Goal: Task Accomplishment & Management: Complete application form

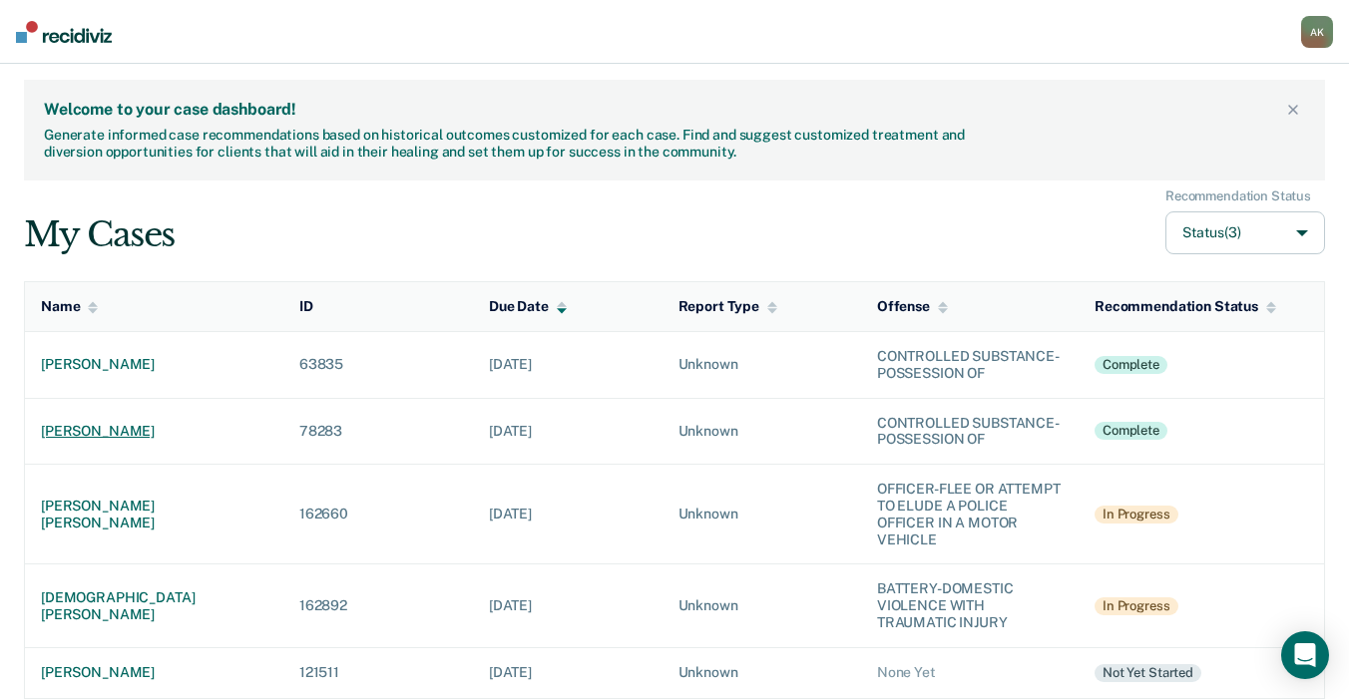
click at [105, 426] on div "[PERSON_NAME]" at bounding box center [154, 431] width 226 height 17
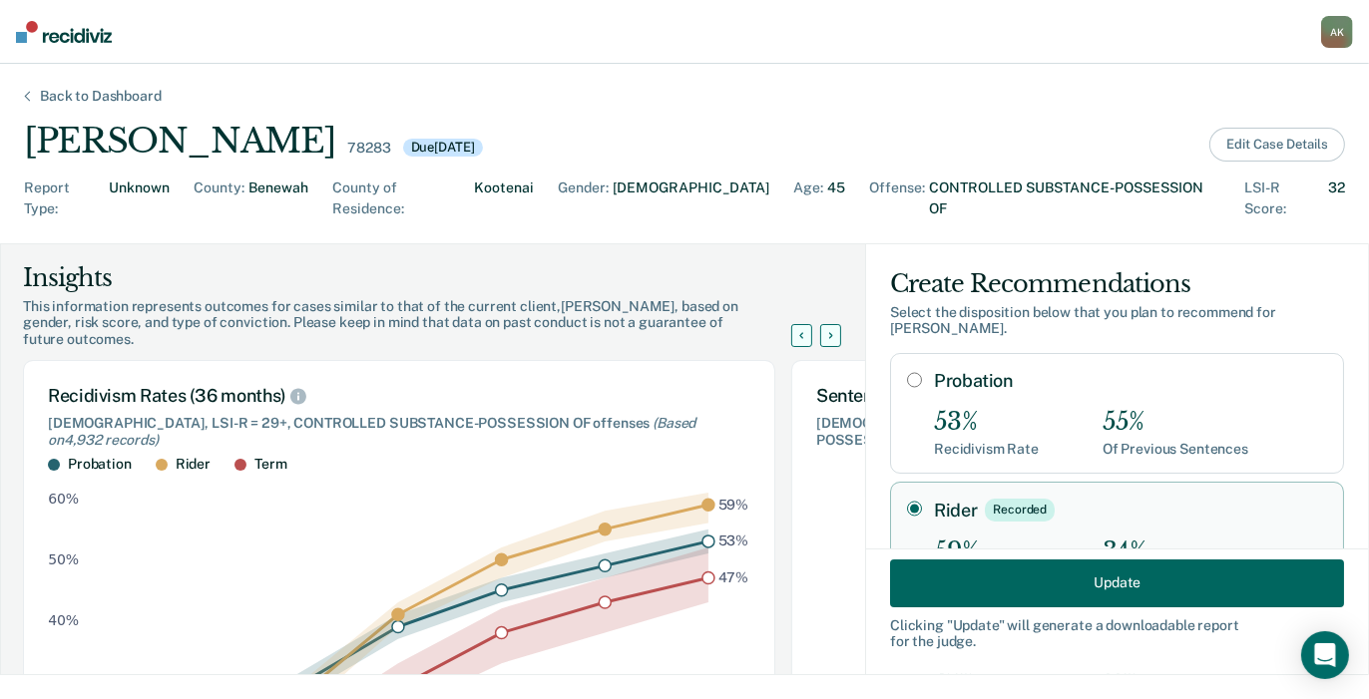
click at [1239, 143] on button "Edit Case Details" at bounding box center [1277, 145] width 136 height 34
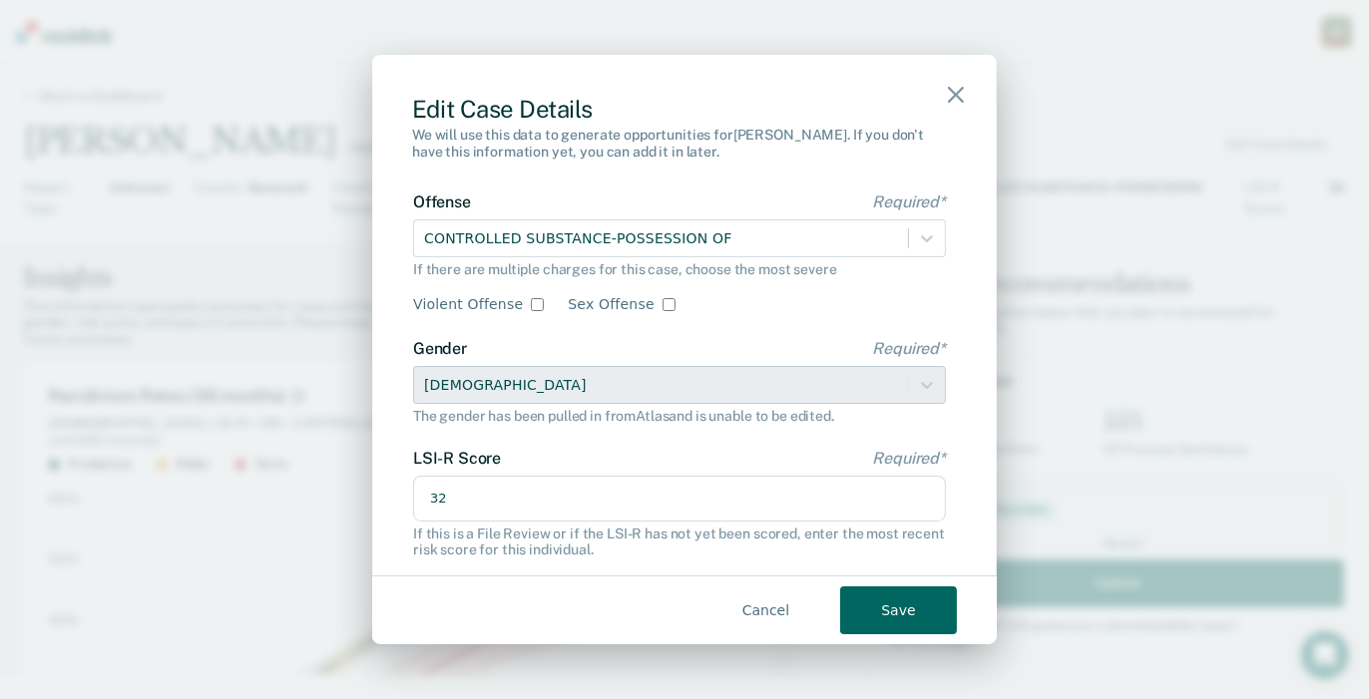
click at [896, 614] on button "Save" at bounding box center [898, 611] width 117 height 48
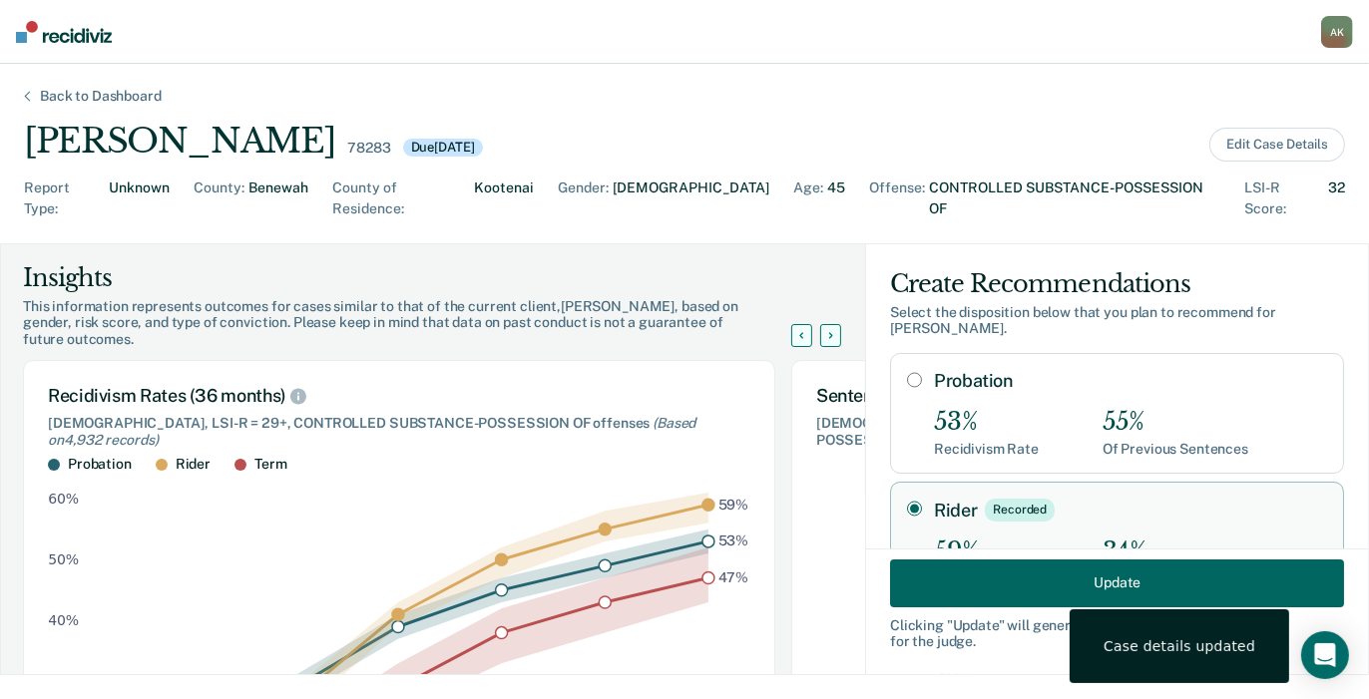
click at [907, 372] on input "Probation" at bounding box center [914, 380] width 15 height 16
radio input "true"
radio input "false"
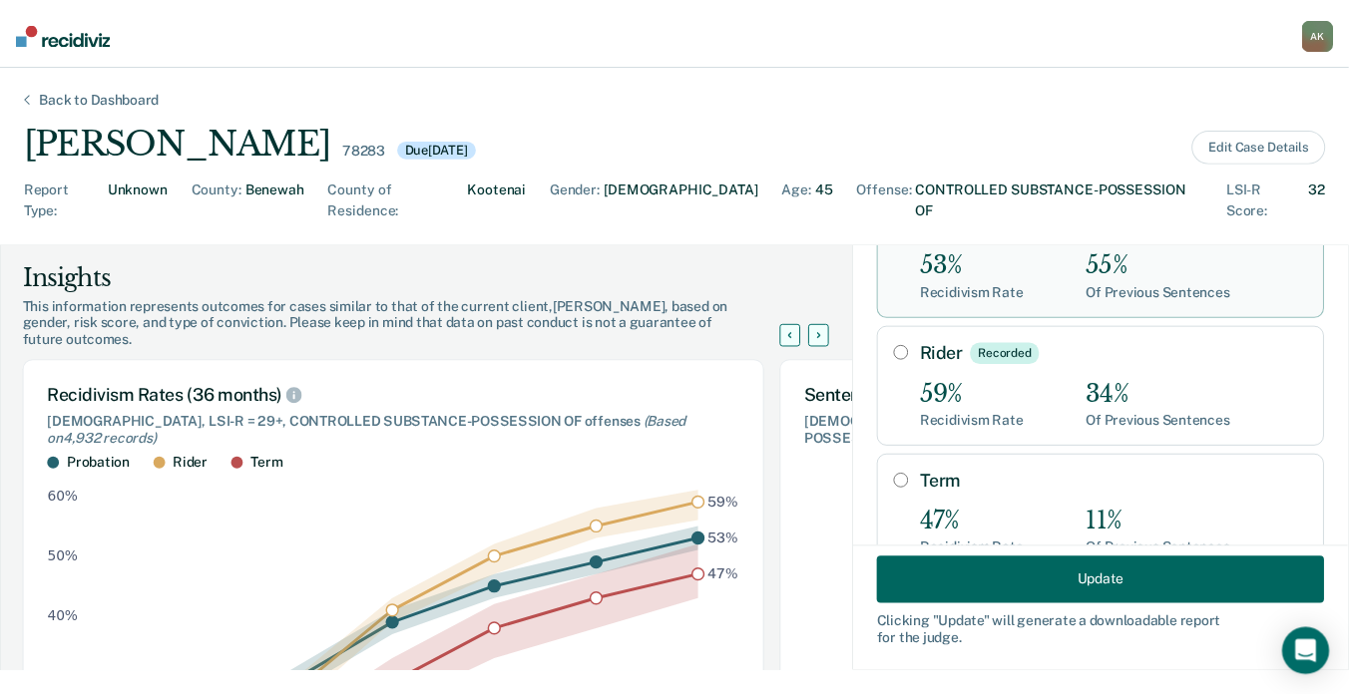
scroll to position [215, 0]
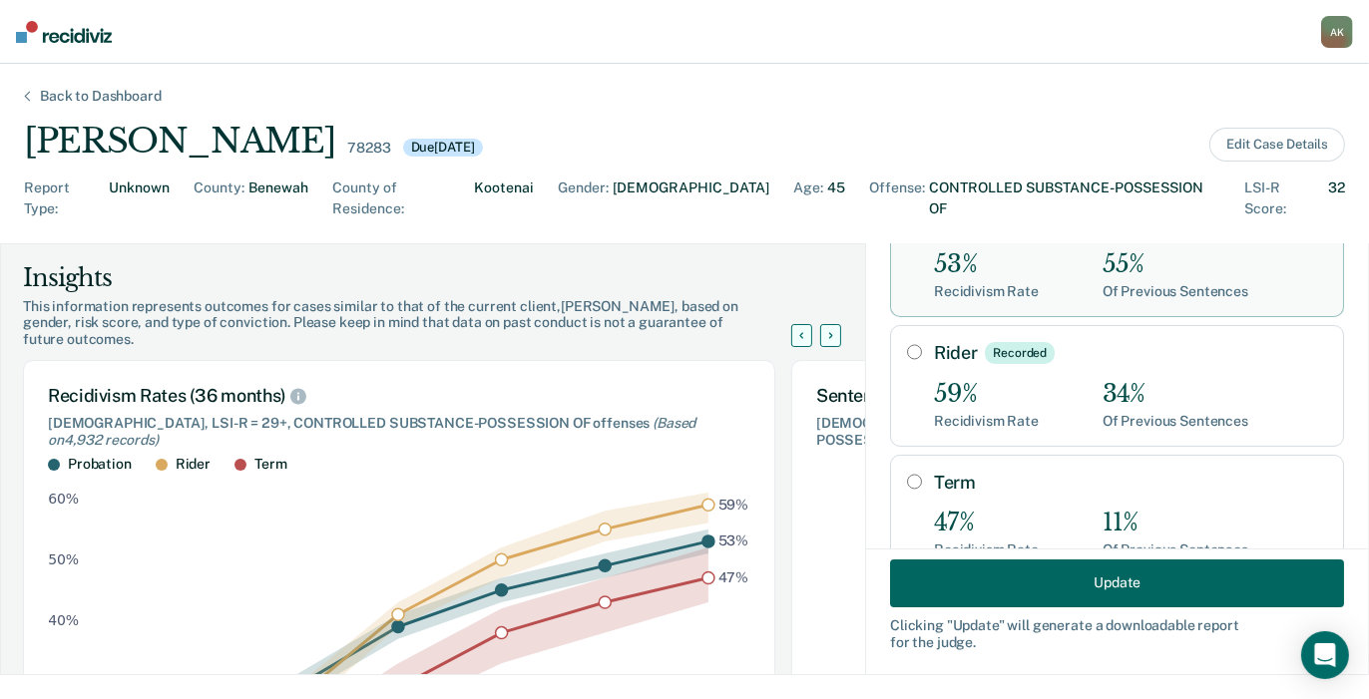
click at [1160, 568] on button "Update" at bounding box center [1117, 583] width 454 height 48
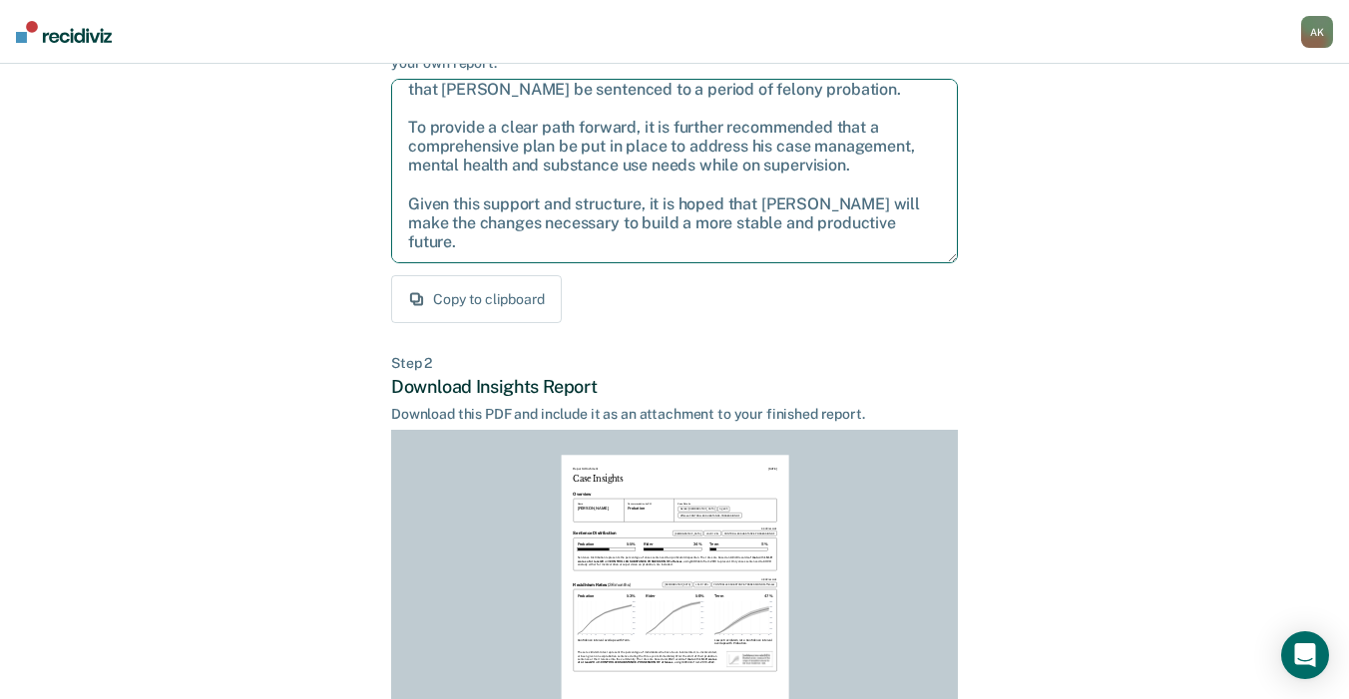
scroll to position [0, 0]
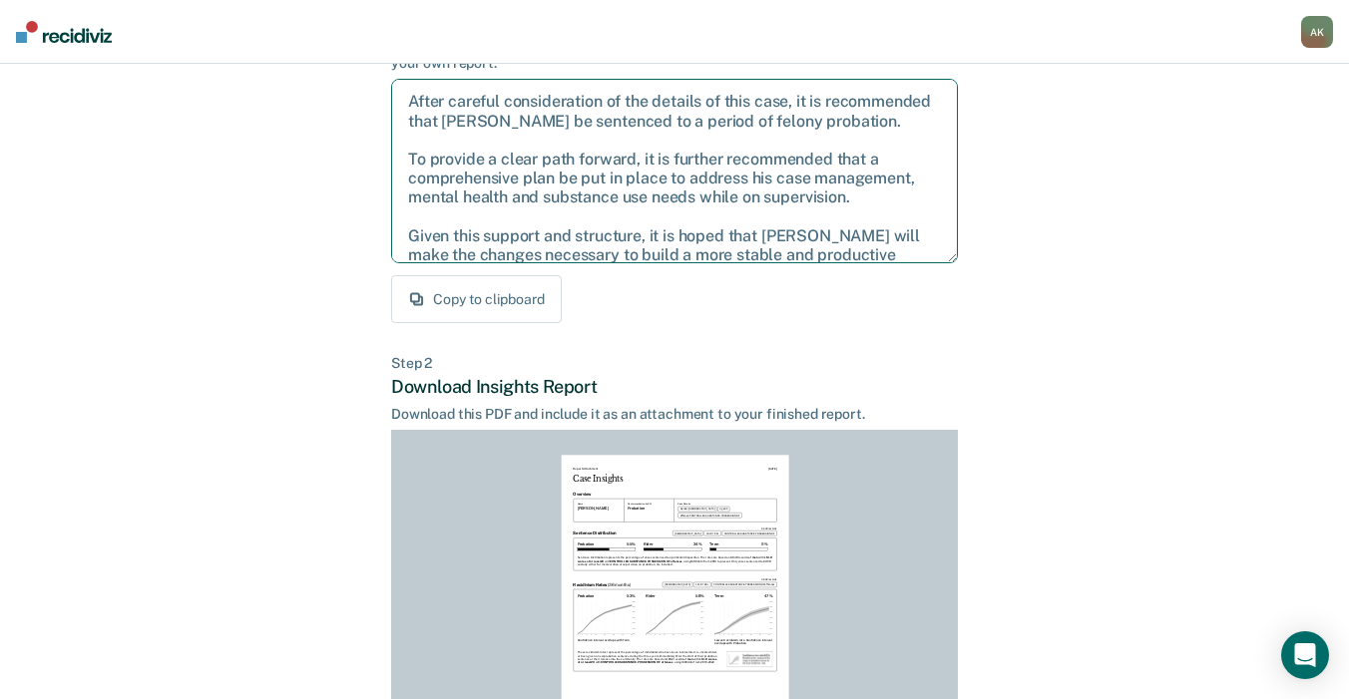
drag, startPoint x: 488, startPoint y: 138, endPoint x: 408, endPoint y: 102, distance: 87.5
click at [408, 102] on textarea "After careful consideration of the details of this case, it is recommended that…" at bounding box center [674, 171] width 567 height 185
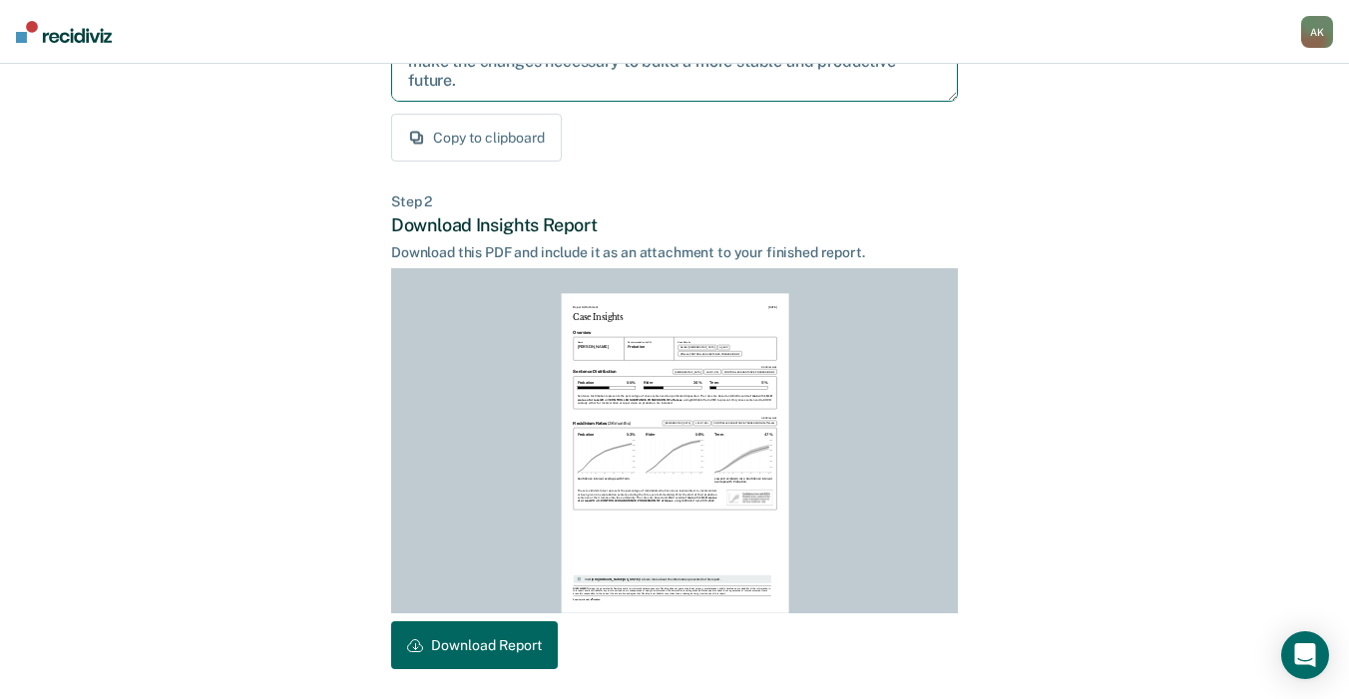
scroll to position [438, 0]
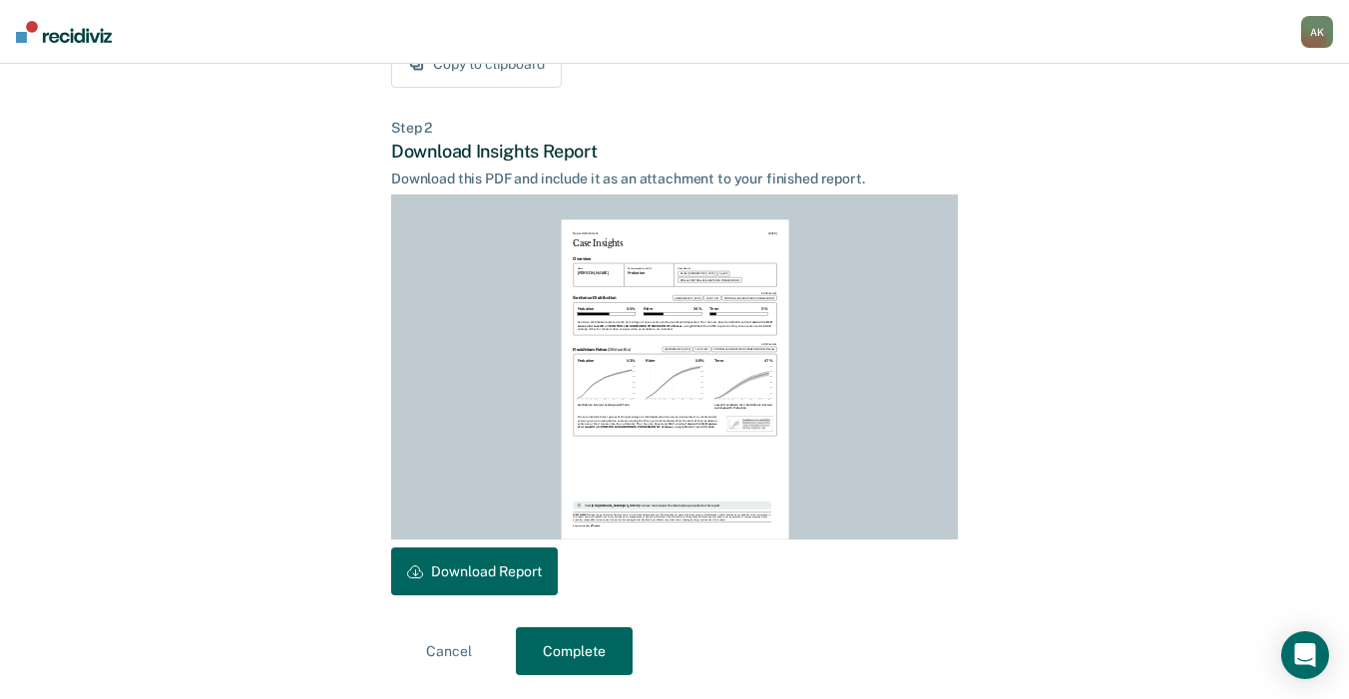
click at [479, 562] on button "Download Report" at bounding box center [474, 572] width 167 height 48
click at [564, 657] on button "Complete" at bounding box center [574, 652] width 117 height 48
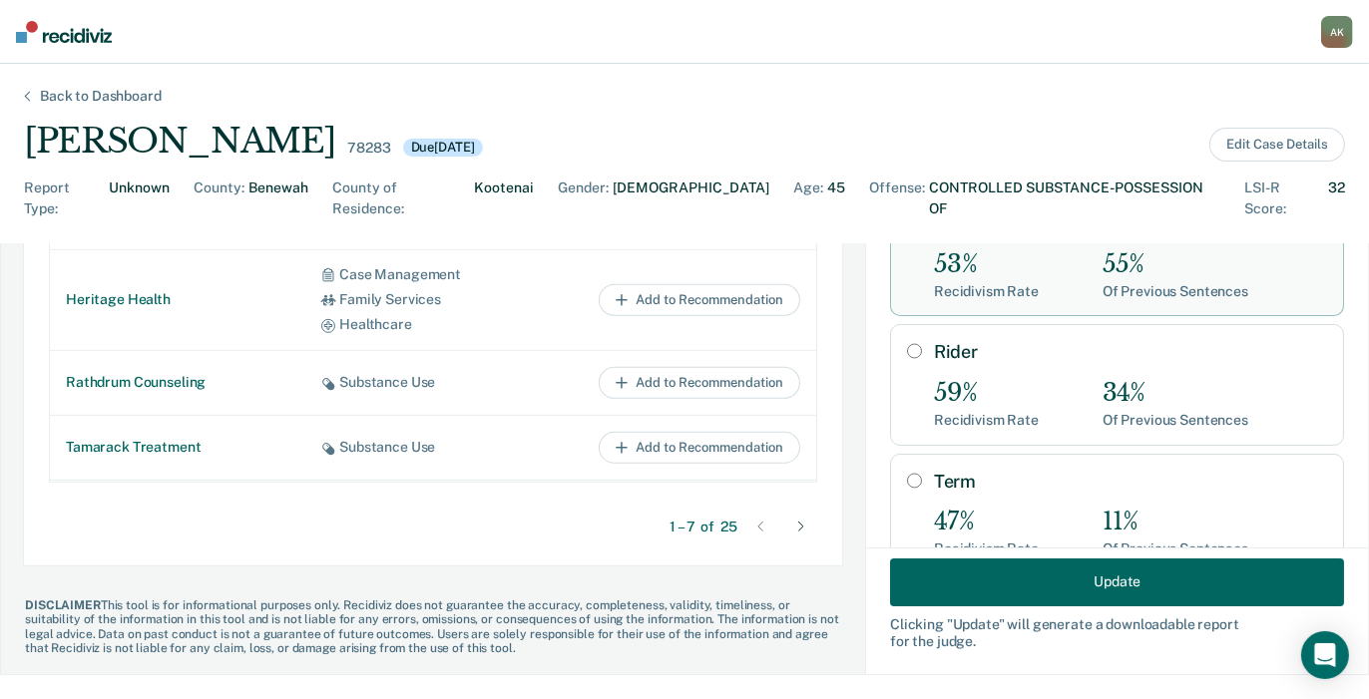
scroll to position [46, 0]
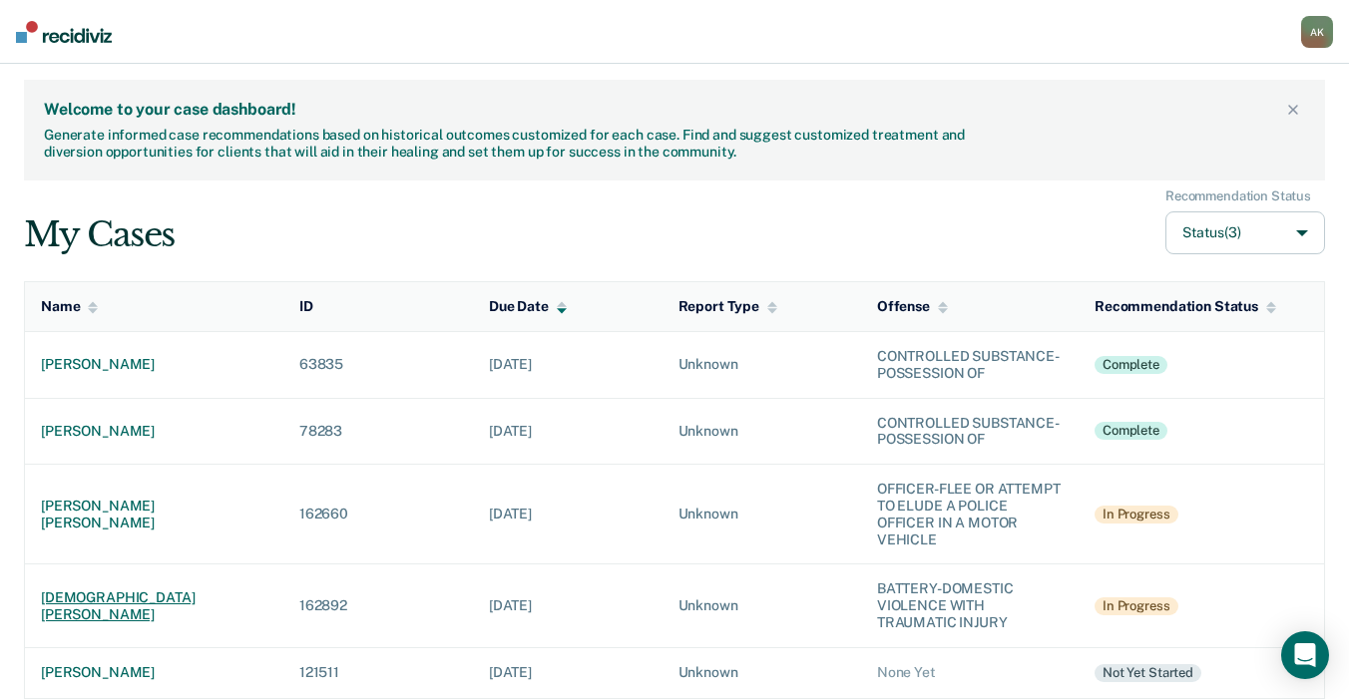
click at [104, 603] on div "[DEMOGRAPHIC_DATA][PERSON_NAME]" at bounding box center [154, 607] width 226 height 34
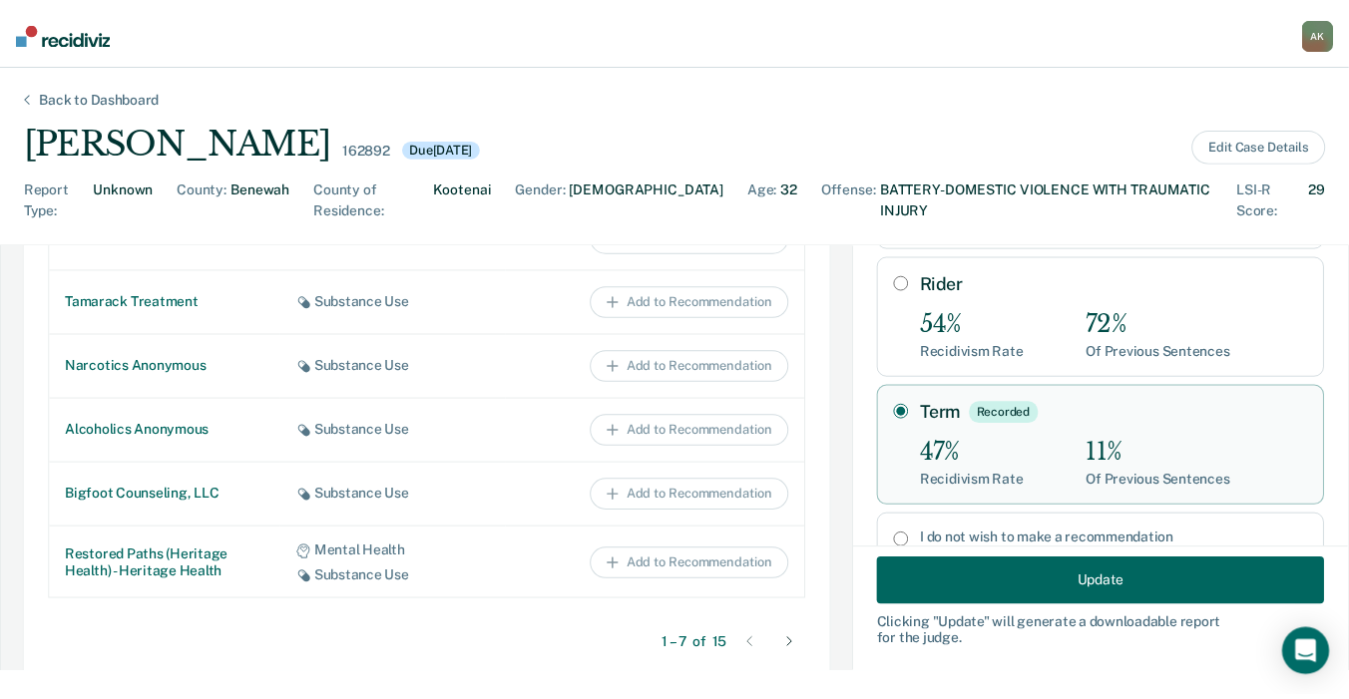
scroll to position [1280, 0]
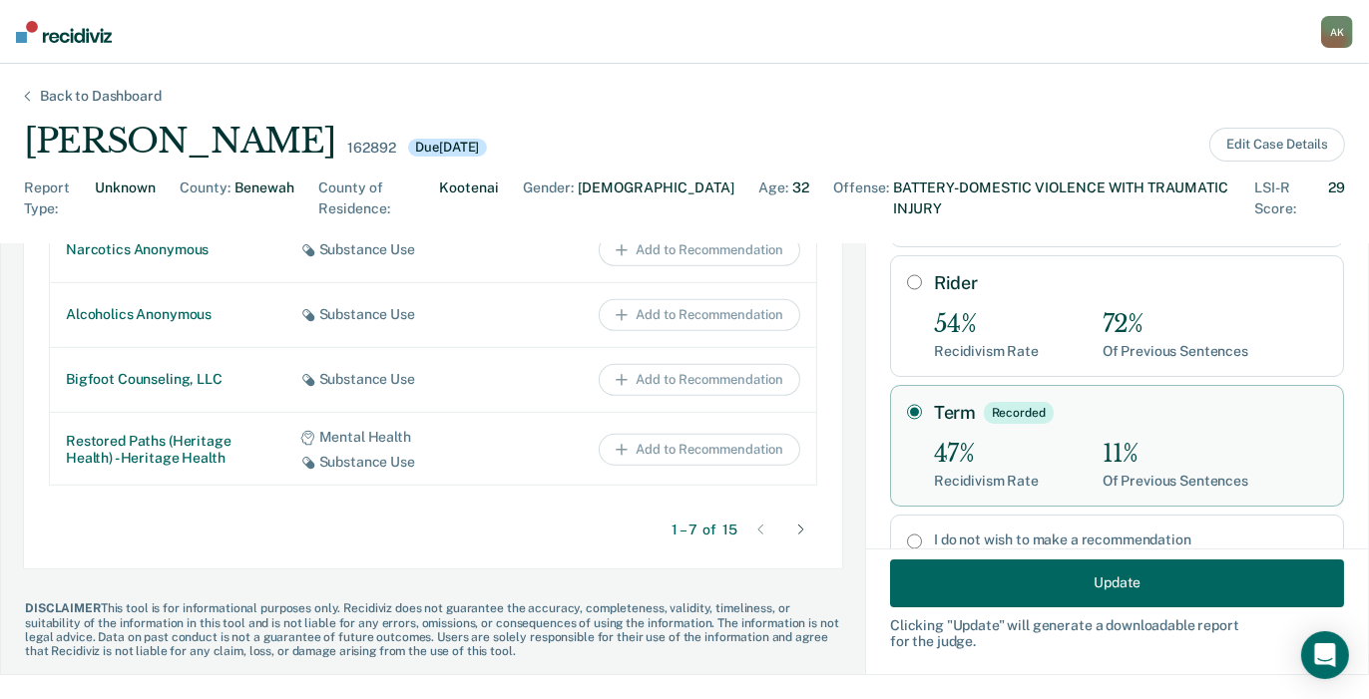
click at [1105, 599] on button "Update" at bounding box center [1117, 583] width 454 height 48
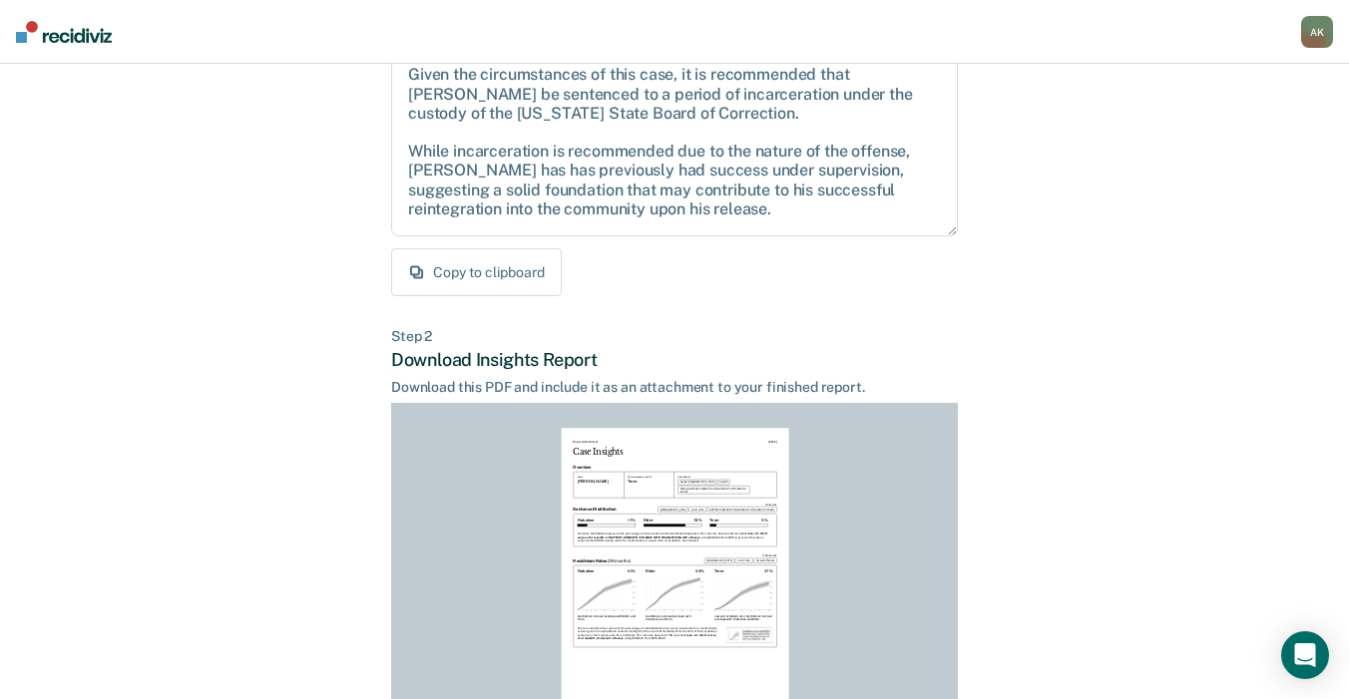
scroll to position [438, 0]
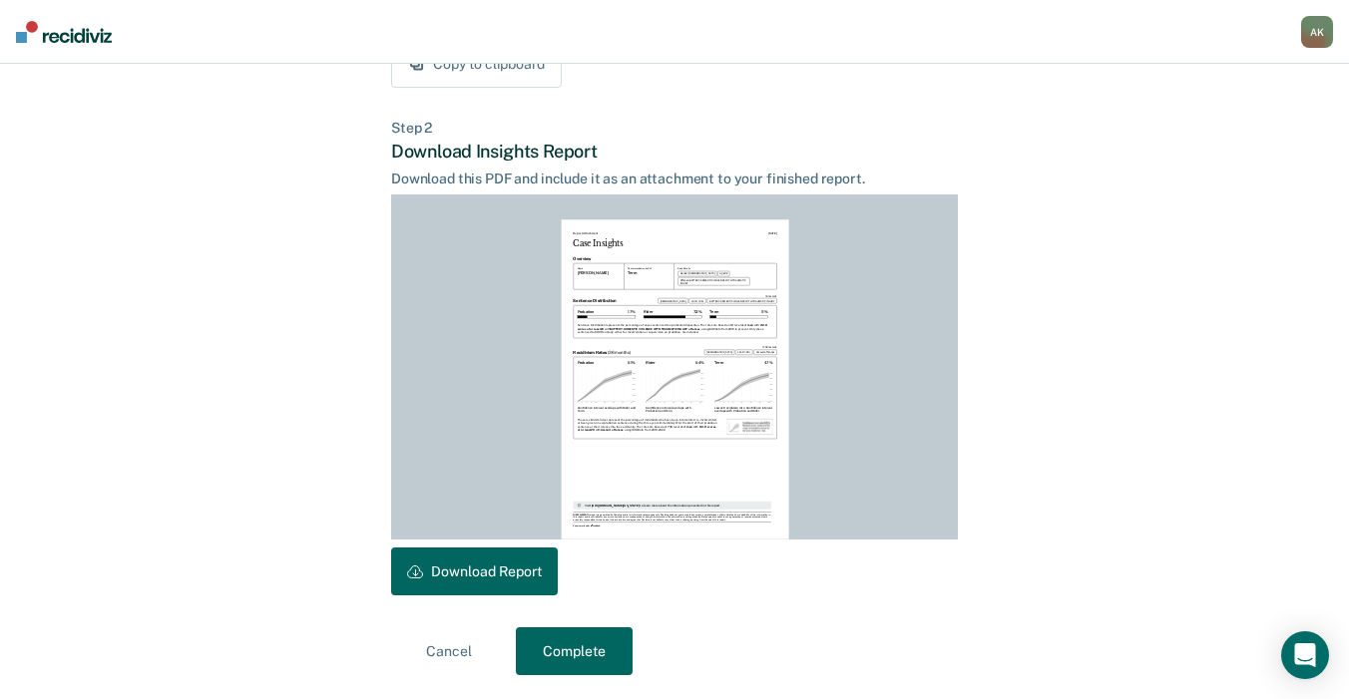
click at [552, 650] on button "Complete" at bounding box center [574, 652] width 117 height 48
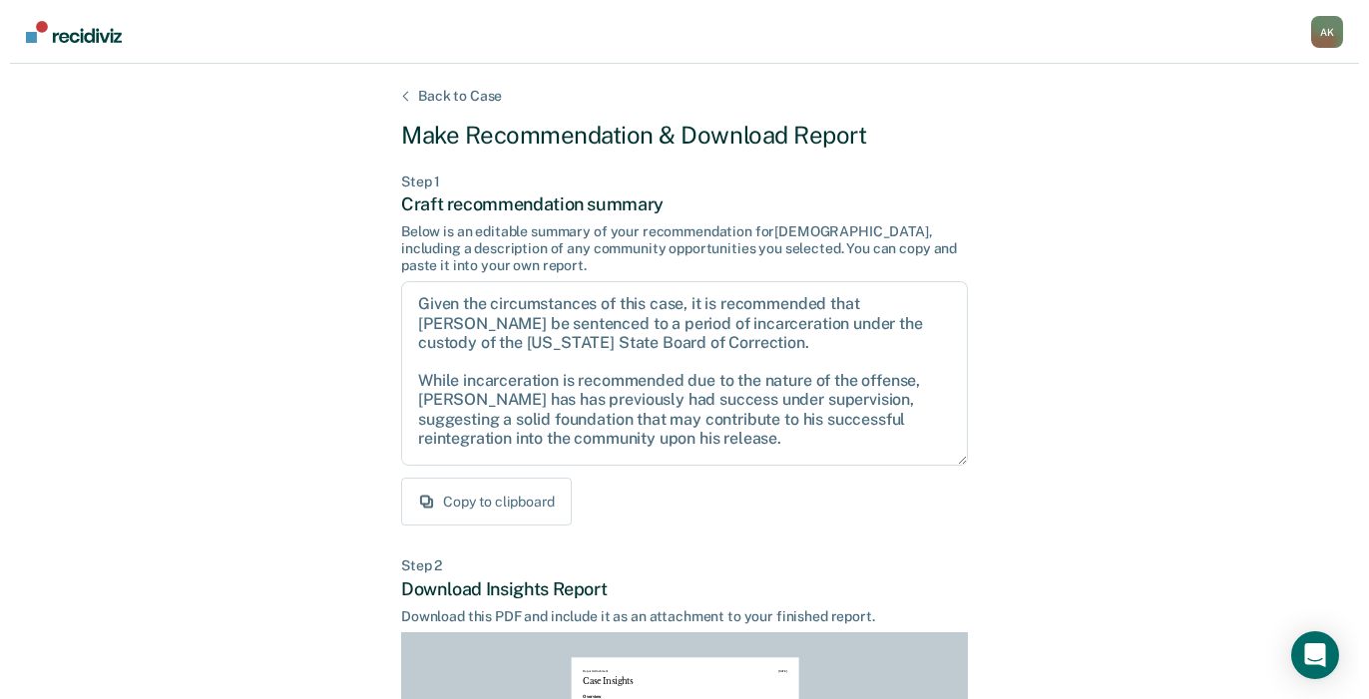
scroll to position [1273, 0]
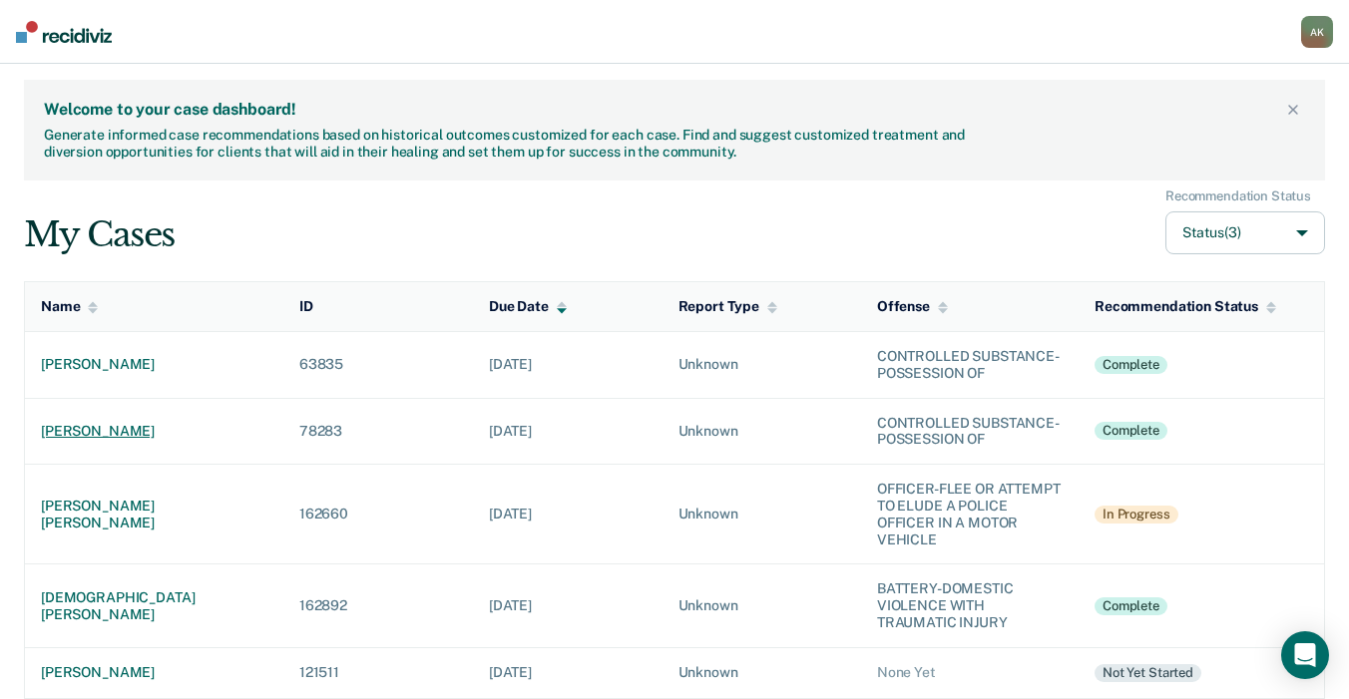
click at [129, 427] on div "[PERSON_NAME]" at bounding box center [154, 431] width 226 height 17
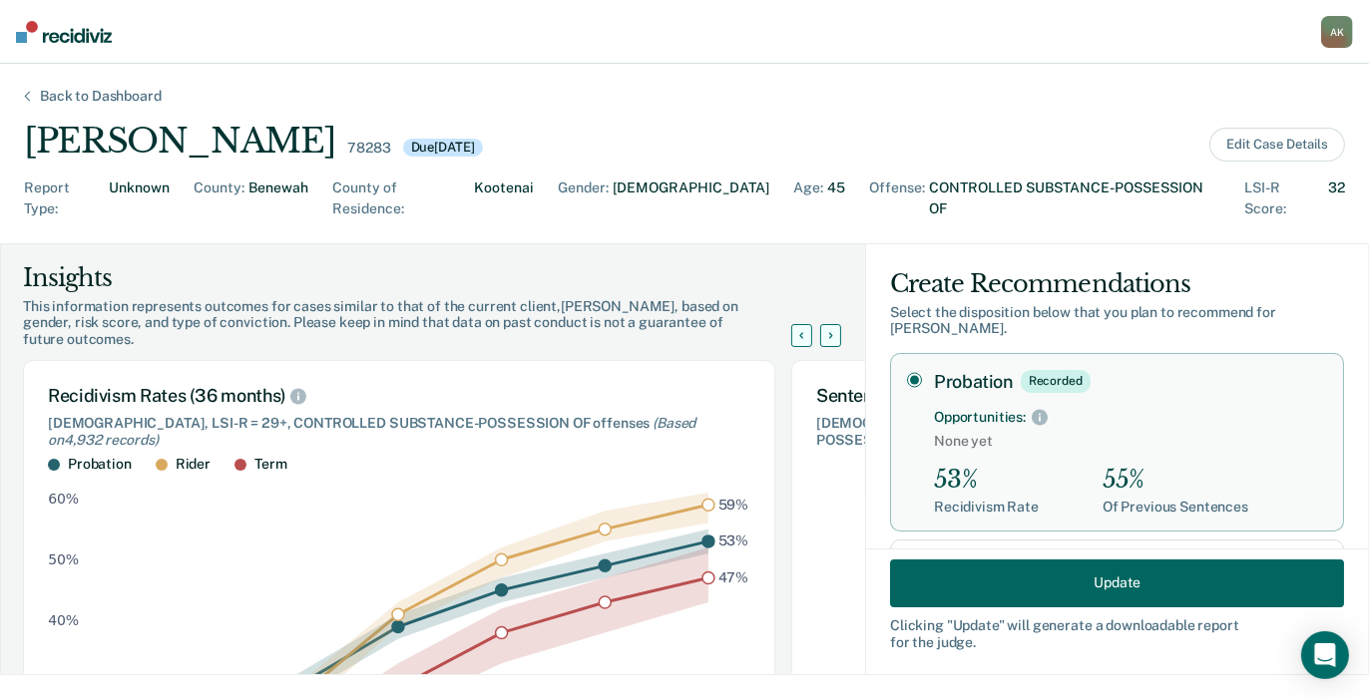
click at [849, 581] on button "Update" at bounding box center [1117, 583] width 454 height 48
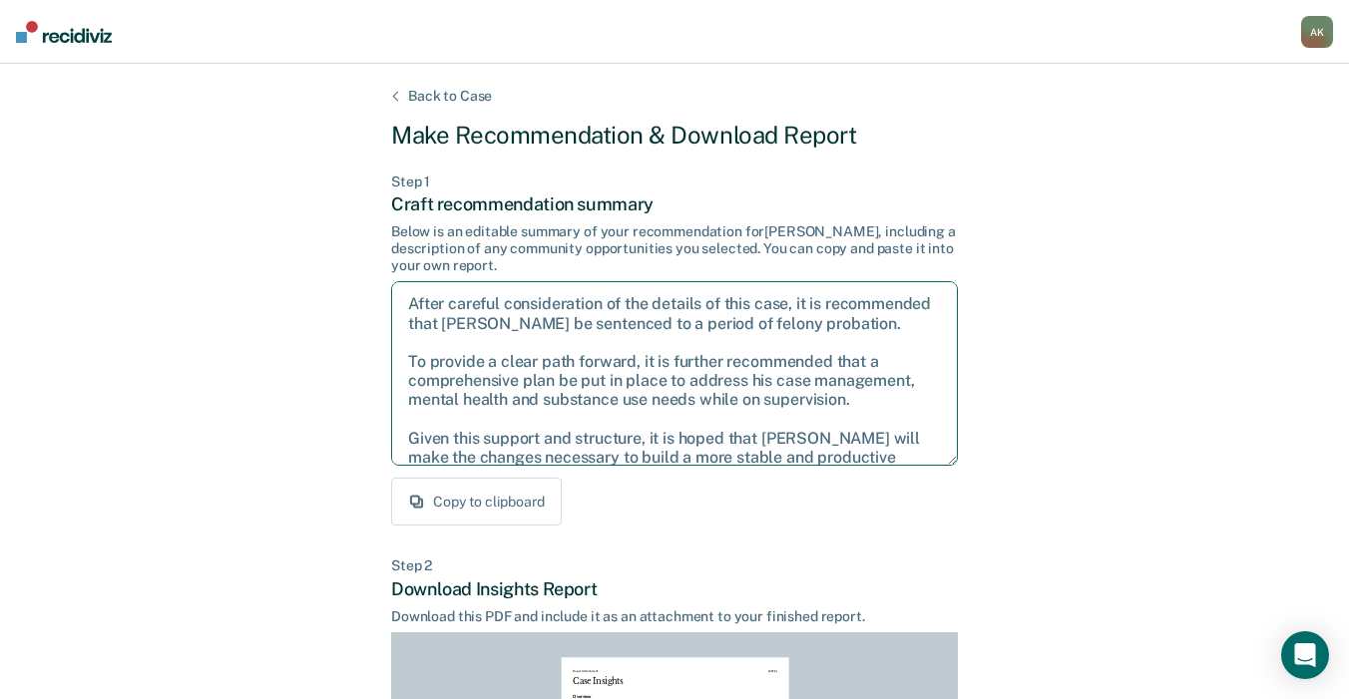
drag, startPoint x: 486, startPoint y: 341, endPoint x: 411, endPoint y: 304, distance: 83.4
click at [411, 304] on textarea "After careful consideration of the details of this case, it is recommended that…" at bounding box center [674, 373] width 567 height 185
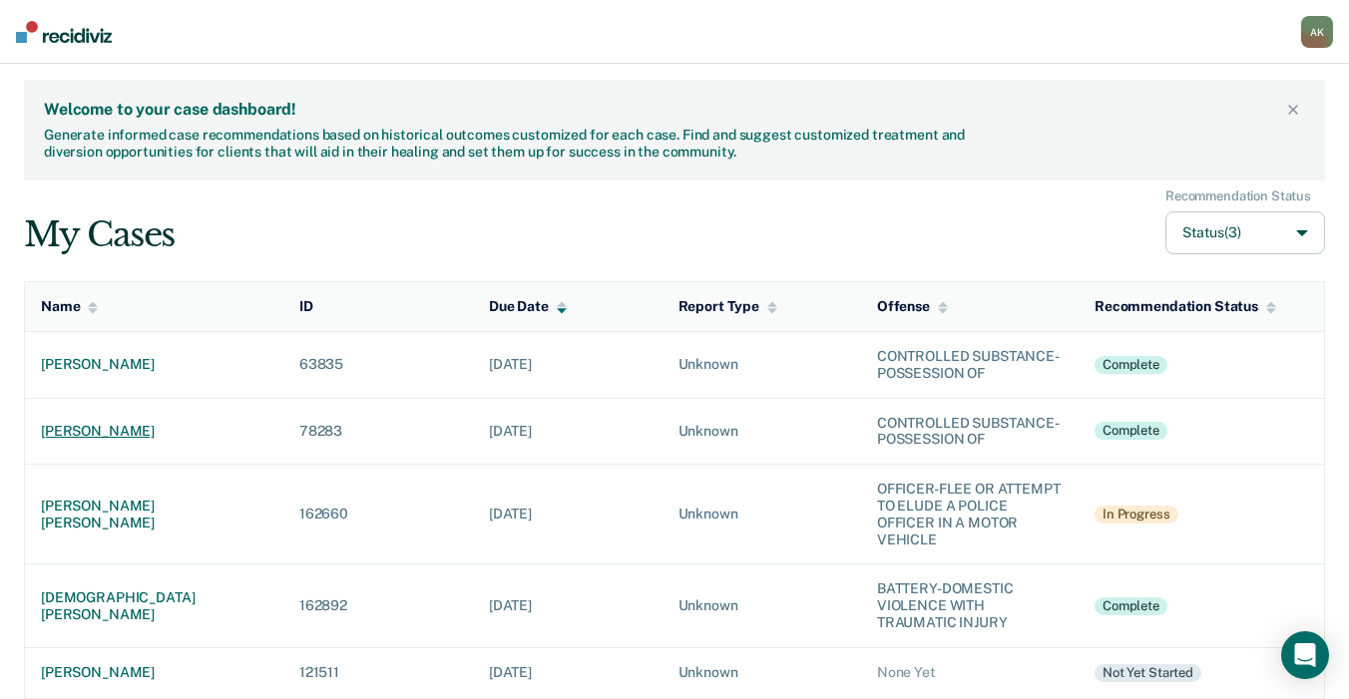
click at [136, 431] on div "[PERSON_NAME]" at bounding box center [154, 431] width 226 height 17
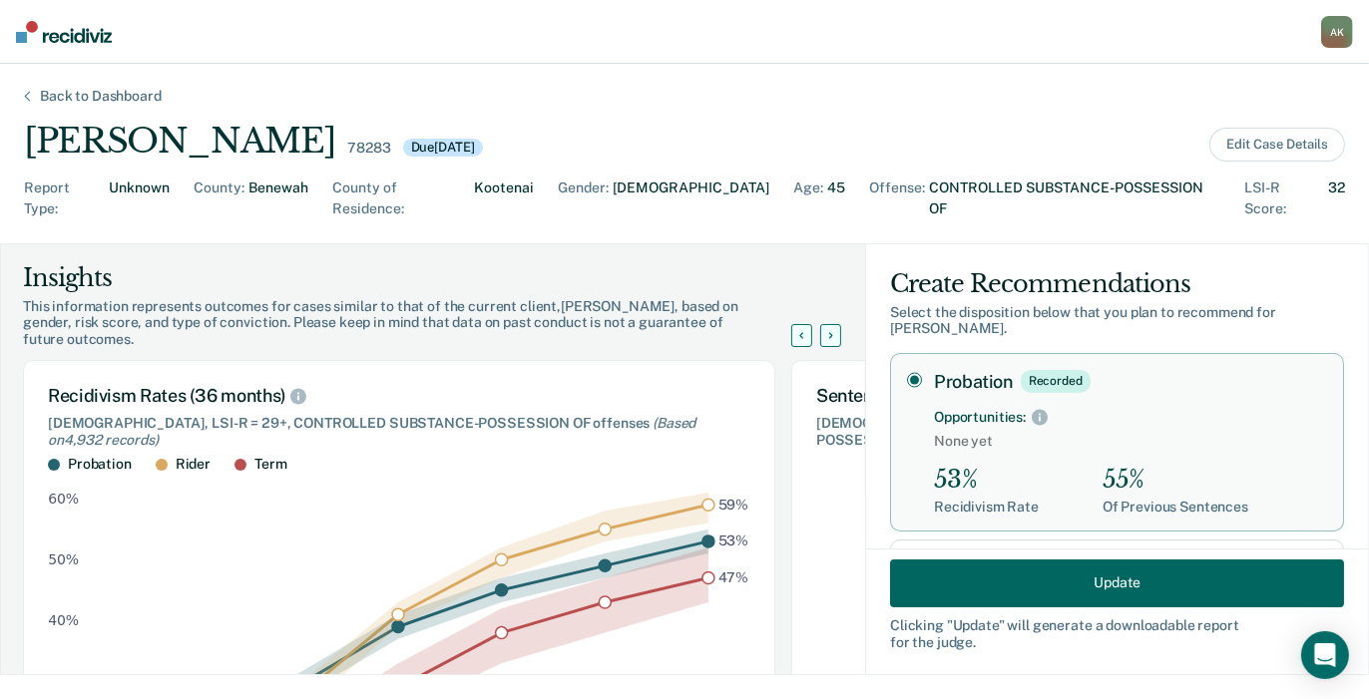
click at [1086, 580] on button "Update" at bounding box center [1117, 583] width 454 height 48
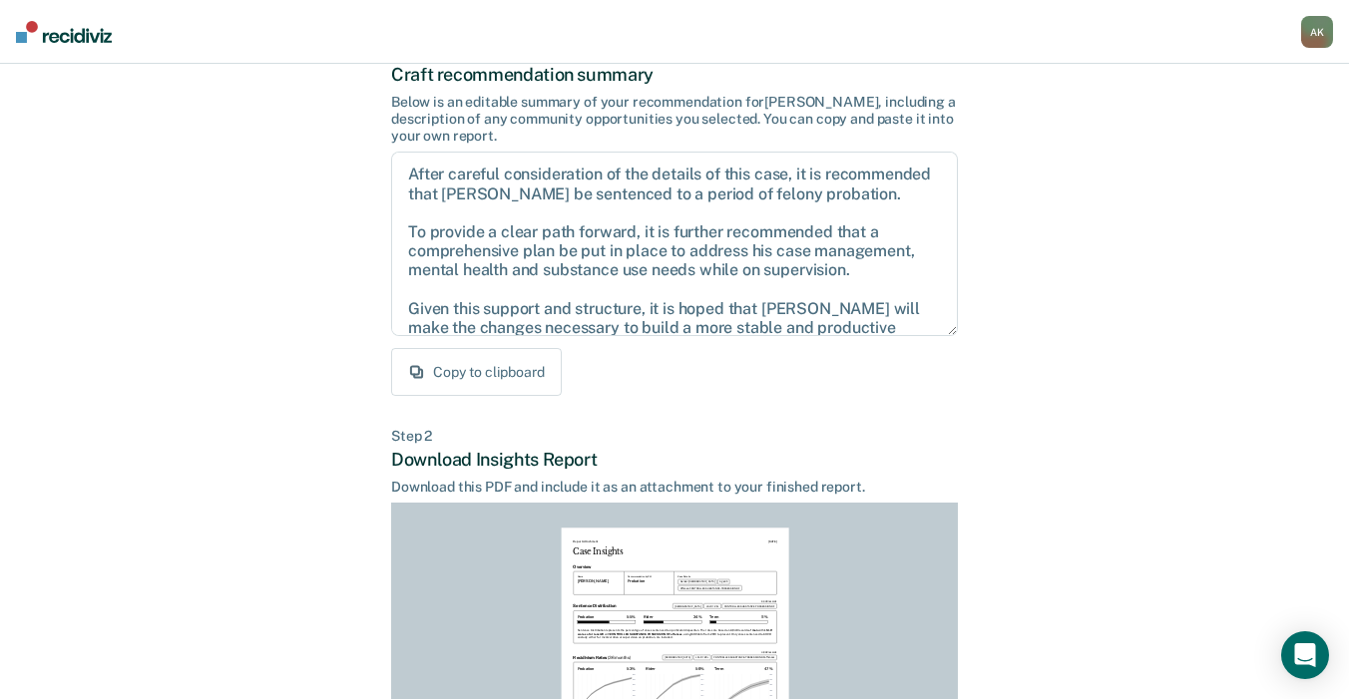
scroll to position [135, 0]
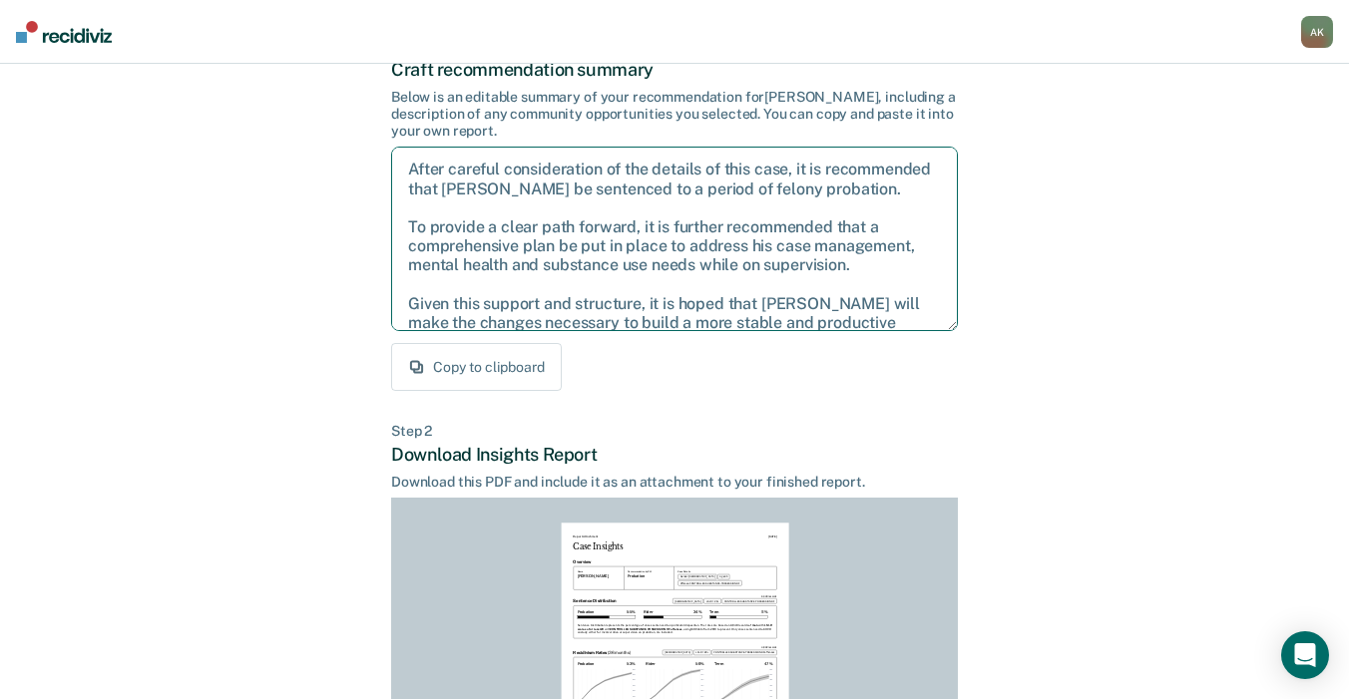
drag, startPoint x: 854, startPoint y: 283, endPoint x: 408, endPoint y: 237, distance: 448.4
click at [408, 237] on textarea "After careful consideration of the details of this case, it is recommended that…" at bounding box center [674, 239] width 567 height 185
click at [549, 304] on textarea "After careful consideration of the details of this case, it is recommended that…" at bounding box center [674, 239] width 567 height 185
